Goal: Navigation & Orientation: Find specific page/section

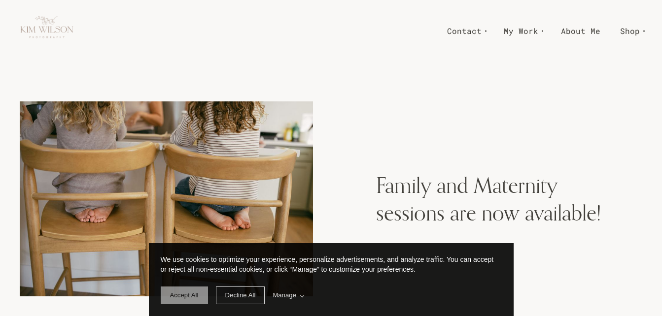
click at [188, 294] on span "Accept All" at bounding box center [184, 295] width 29 height 7
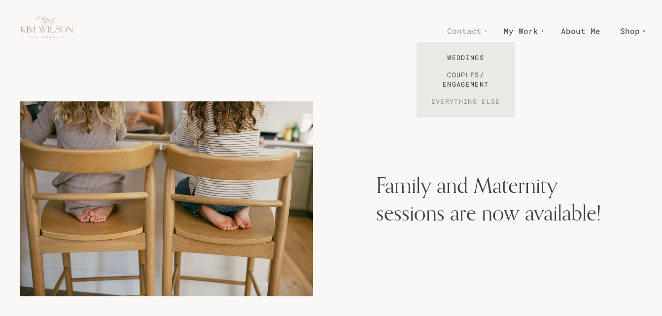
click at [457, 102] on link "Everything Else" at bounding box center [465, 101] width 99 height 17
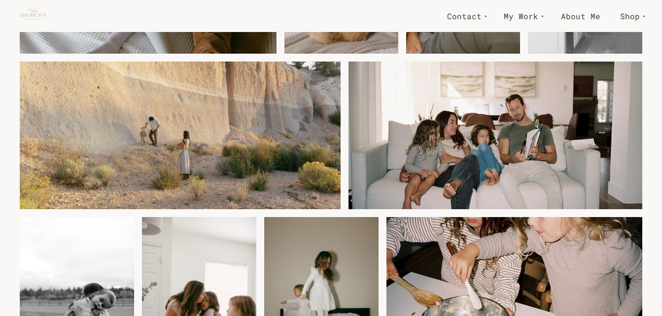
scroll to position [1380, 0]
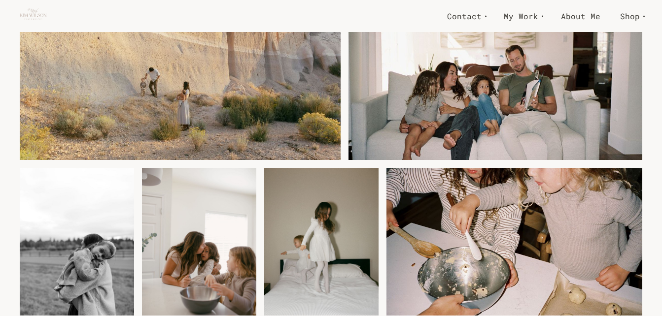
click at [483, 105] on img at bounding box center [495, 86] width 294 height 198
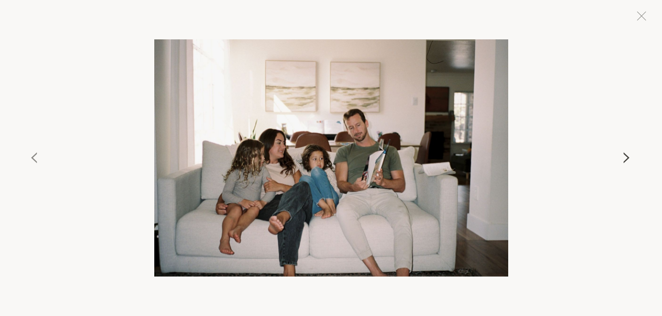
click at [628, 153] on button at bounding box center [537, 157] width 224 height 237
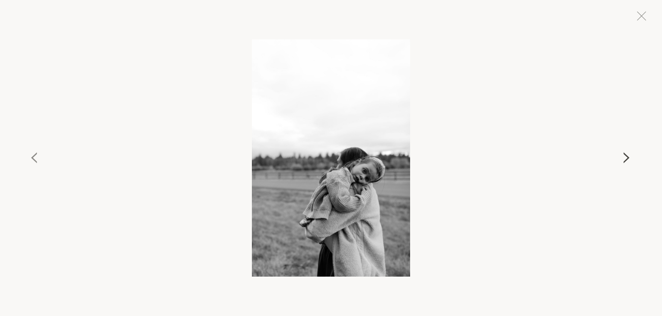
click at [628, 153] on button at bounding box center [537, 157] width 224 height 237
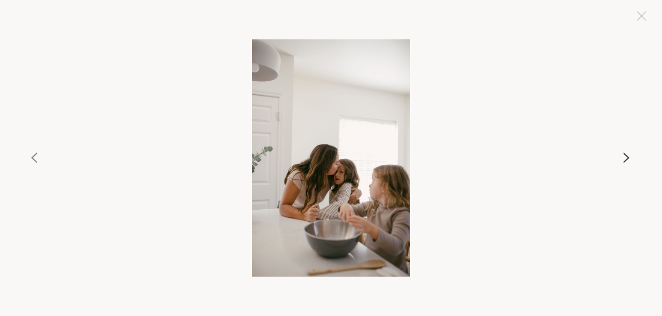
click at [628, 153] on button at bounding box center [537, 157] width 224 height 237
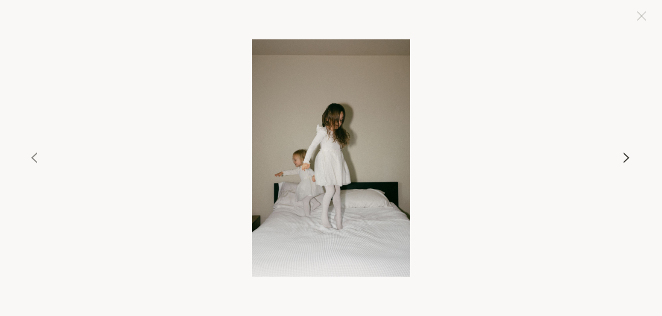
click at [628, 153] on button at bounding box center [537, 157] width 224 height 237
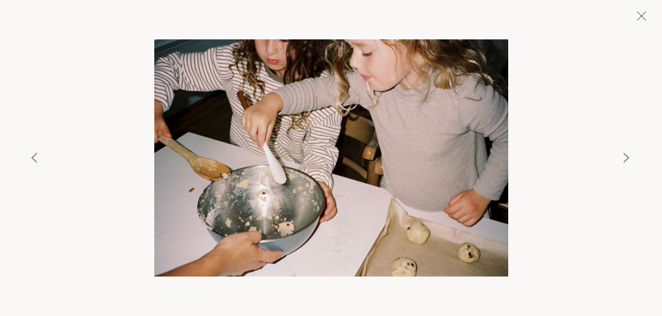
click at [643, 17] on button at bounding box center [641, 16] width 22 height 22
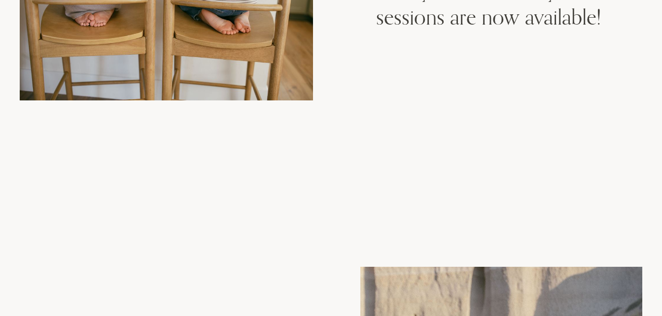
scroll to position [0, 0]
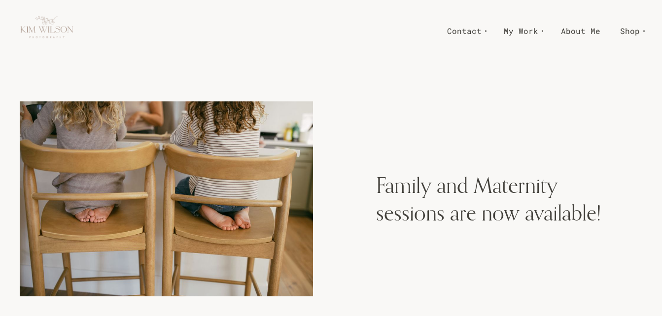
click at [577, 32] on link "About Me" at bounding box center [580, 30] width 59 height 17
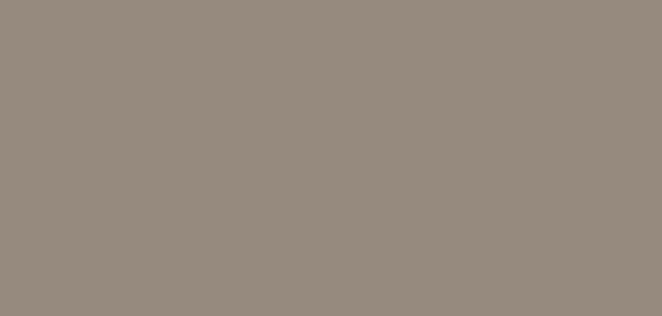
scroll to position [1872, 0]
